Goal: Navigation & Orientation: Find specific page/section

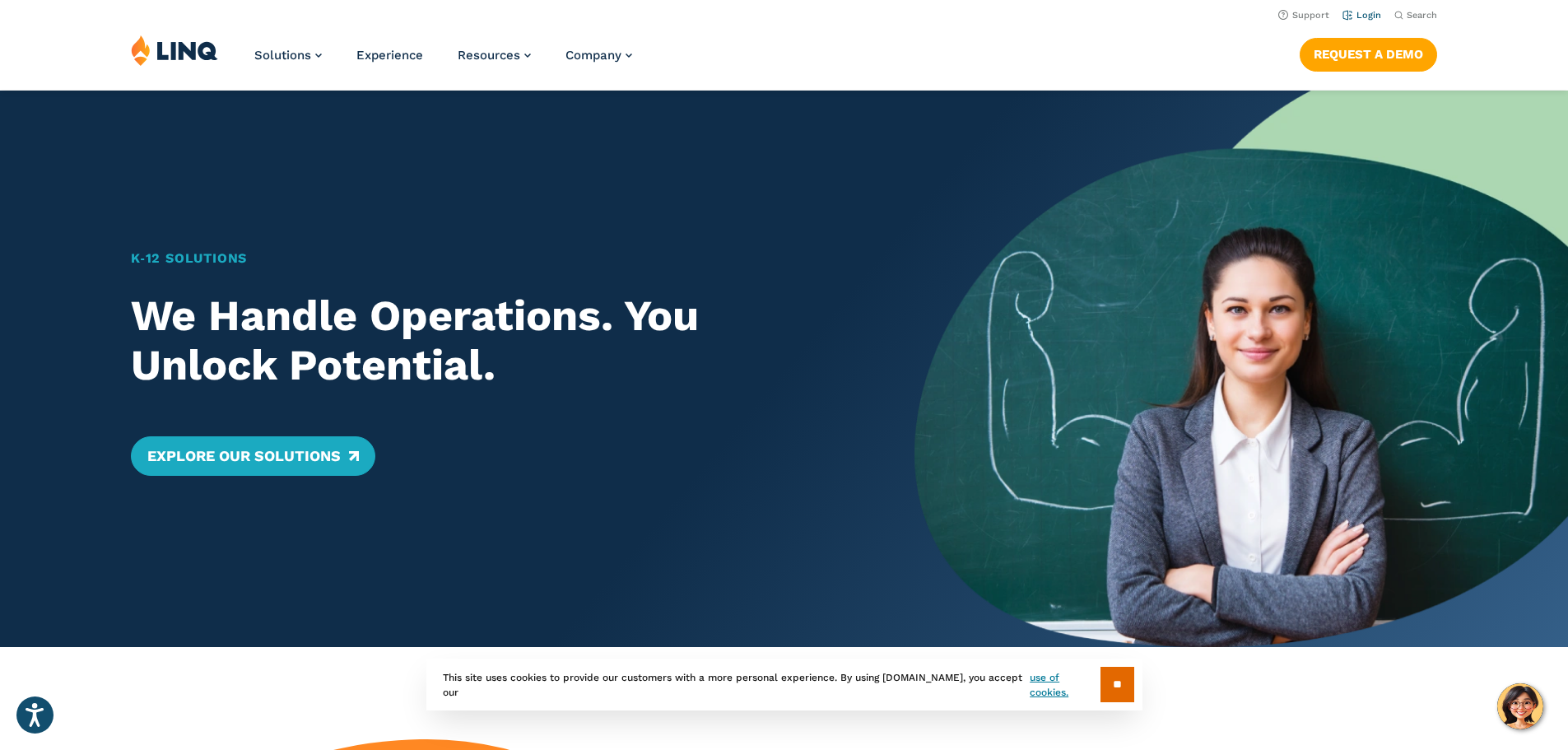
click at [1352, 16] on link "Login" at bounding box center [1361, 15] width 38 height 11
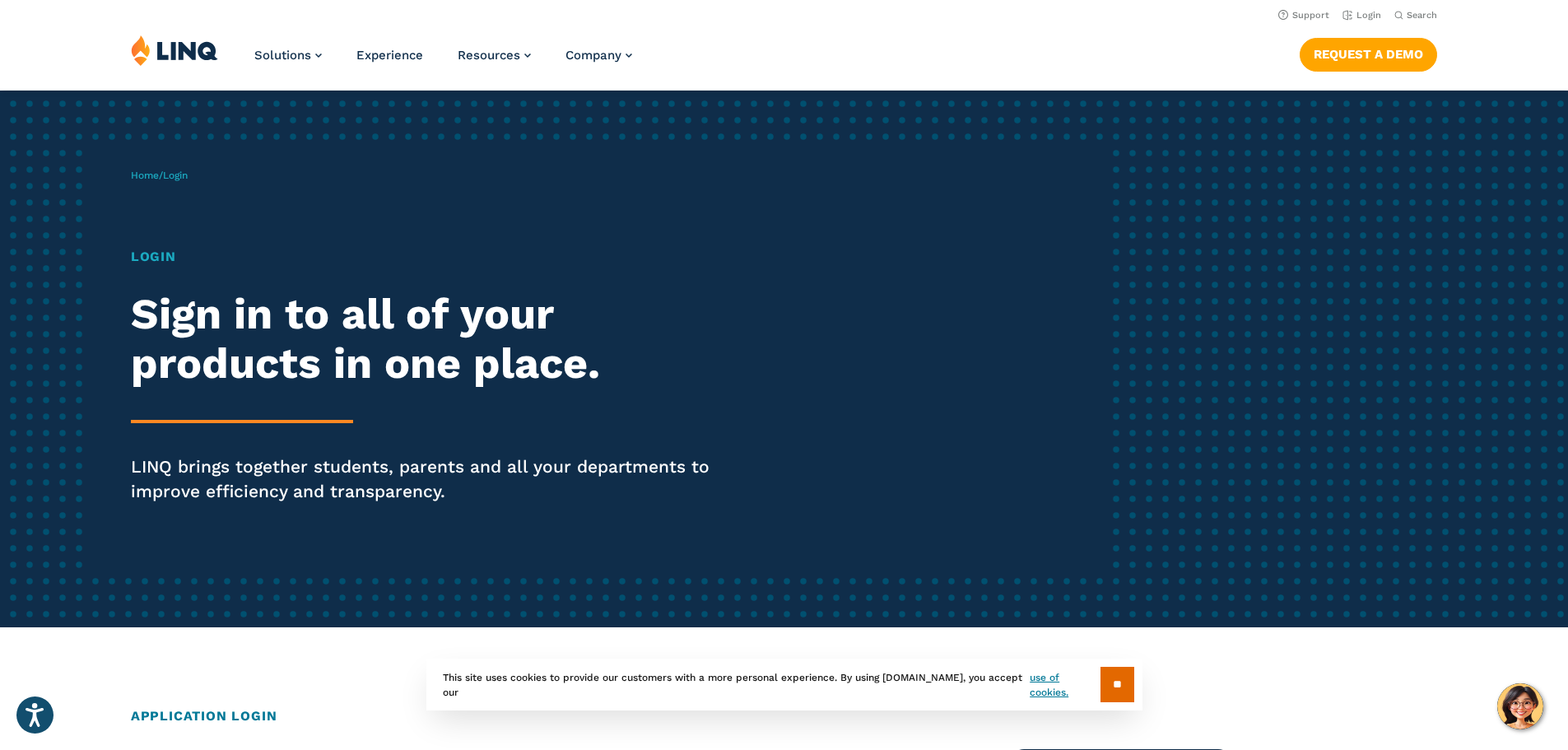
click at [155, 257] on h1 "Login" at bounding box center [433, 257] width 604 height 20
